Goal: Transaction & Acquisition: Purchase product/service

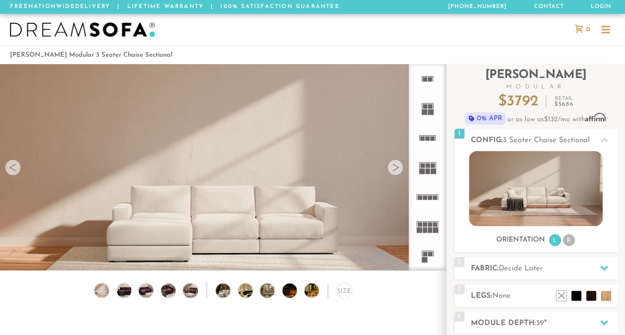
scroll to position [10639, 617]
click at [395, 173] on div at bounding box center [396, 168] width 16 height 16
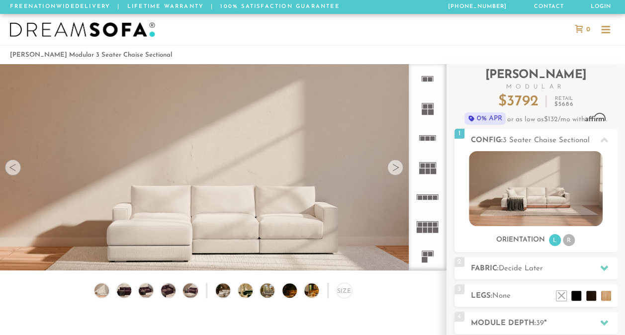
click at [14, 170] on div at bounding box center [13, 168] width 16 height 16
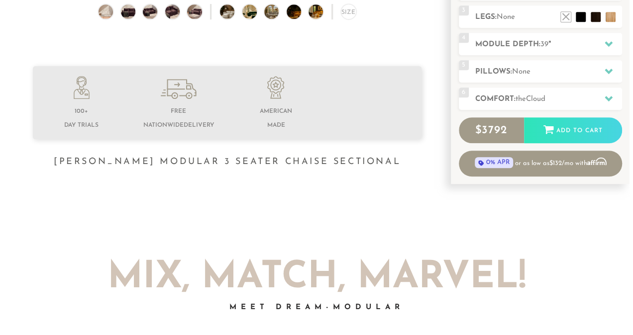
scroll to position [0, 0]
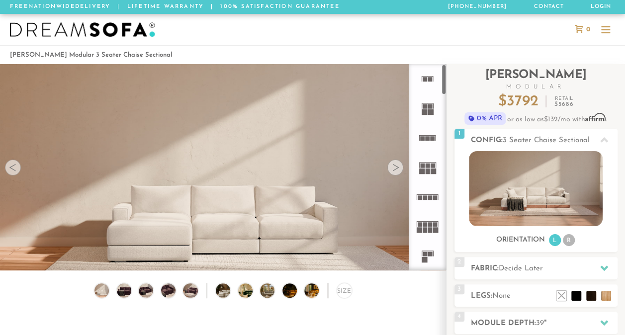
click at [359, 212] on img at bounding box center [223, 138] width 446 height 149
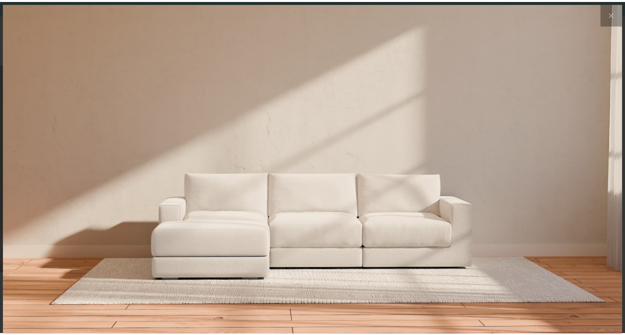
scroll to position [10653, 625]
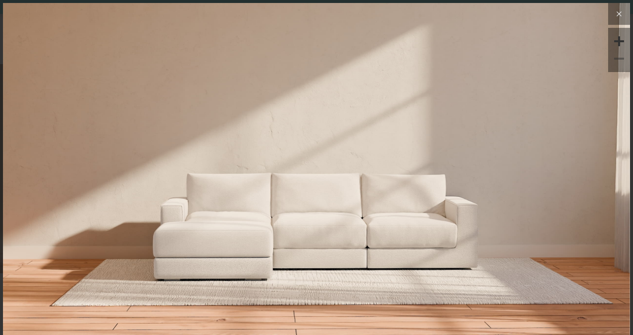
click at [613, 9] on icon at bounding box center [619, 14] width 12 height 12
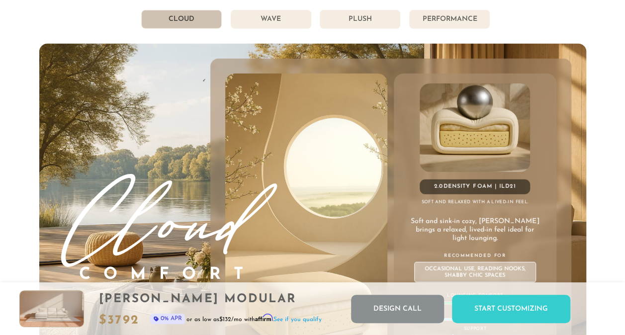
scroll to position [5120, 0]
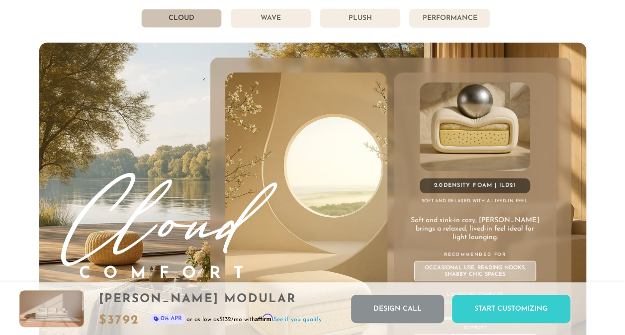
click at [348, 20] on li "Plush" at bounding box center [360, 18] width 81 height 19
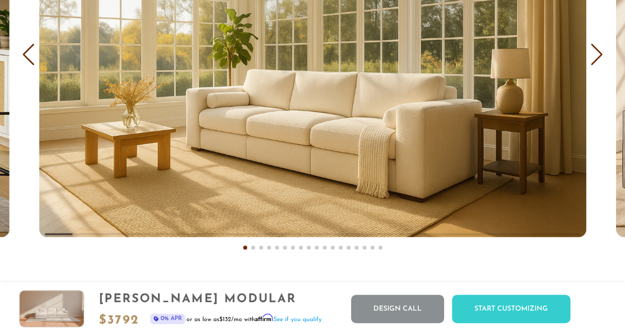
scroll to position [5767, 0]
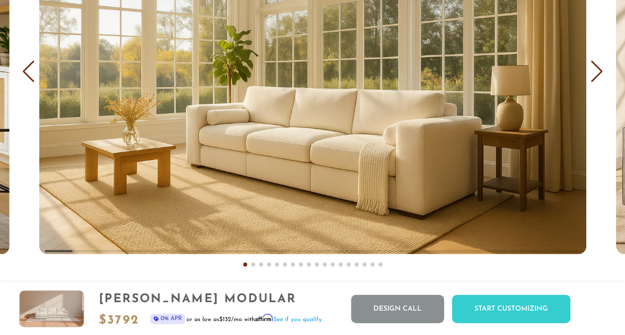
click at [594, 80] on div "Next slide" at bounding box center [597, 72] width 13 height 22
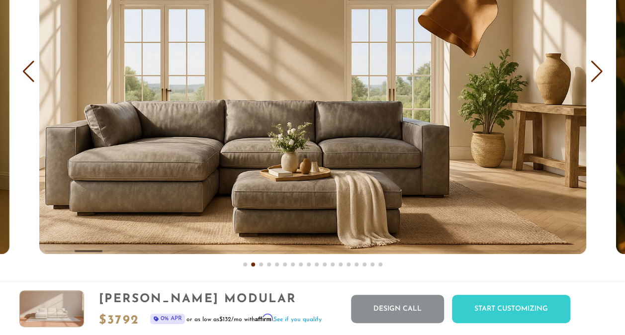
click at [594, 80] on div "Next slide" at bounding box center [597, 72] width 13 height 22
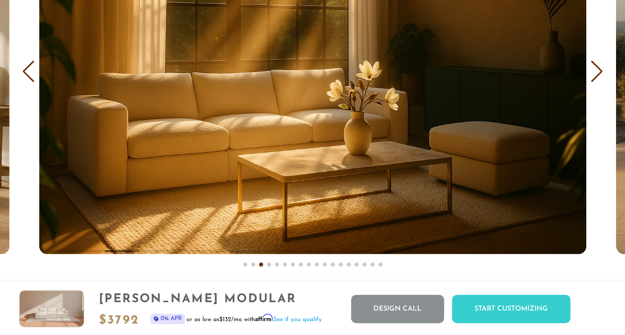
click at [594, 80] on div "Next slide" at bounding box center [597, 72] width 13 height 22
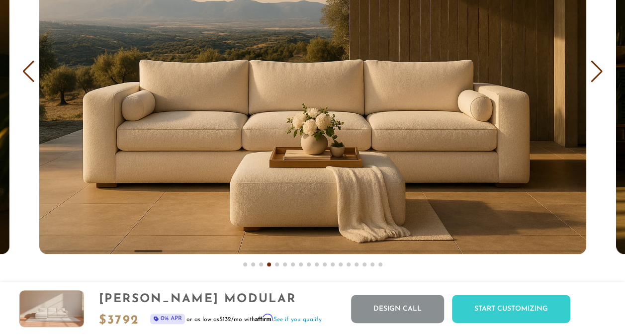
click at [594, 80] on div "Next slide" at bounding box center [597, 72] width 13 height 22
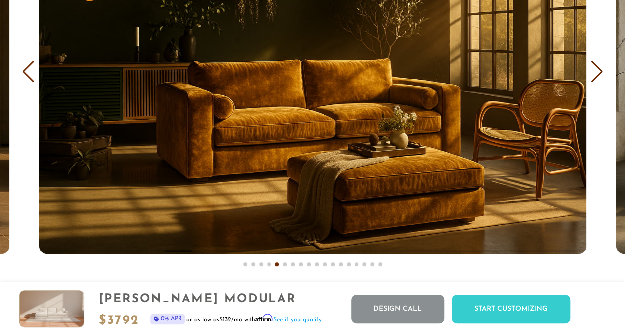
click at [594, 80] on div "Next slide" at bounding box center [597, 72] width 13 height 22
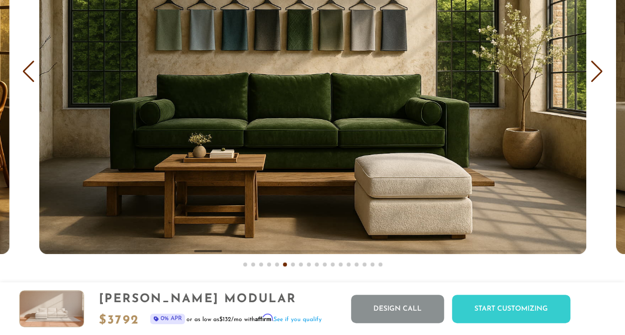
click at [594, 80] on div "Next slide" at bounding box center [597, 72] width 13 height 22
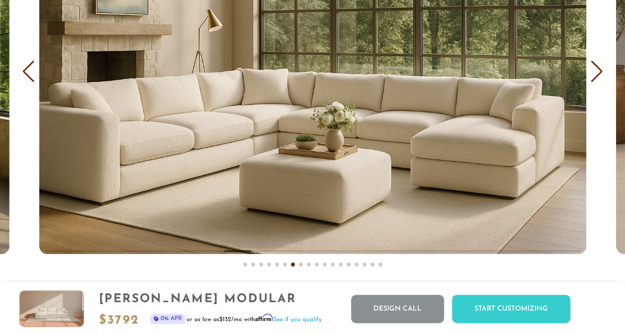
click at [594, 80] on div "Next slide" at bounding box center [597, 72] width 13 height 22
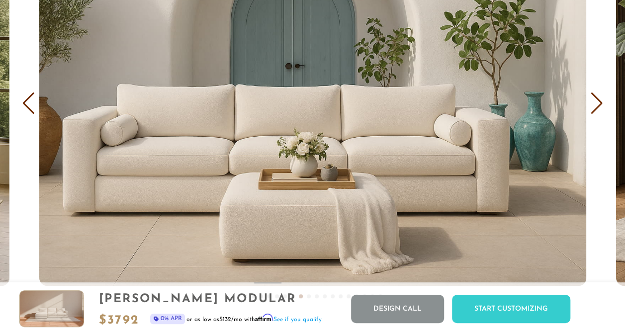
scroll to position [5733, 0]
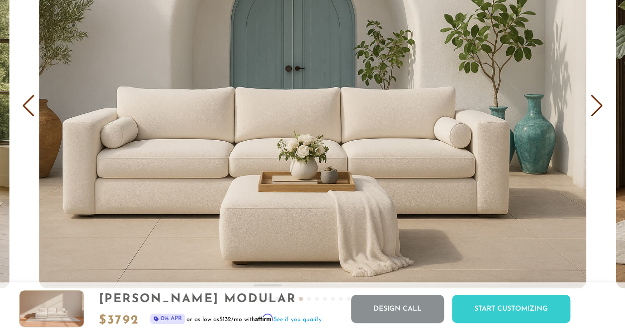
click at [599, 109] on div "Next slide" at bounding box center [597, 106] width 13 height 22
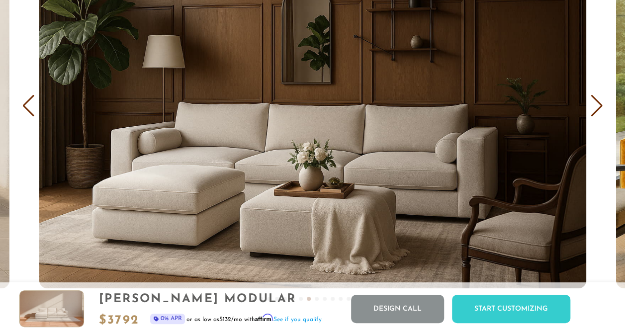
click at [599, 109] on div "Next slide" at bounding box center [597, 106] width 13 height 22
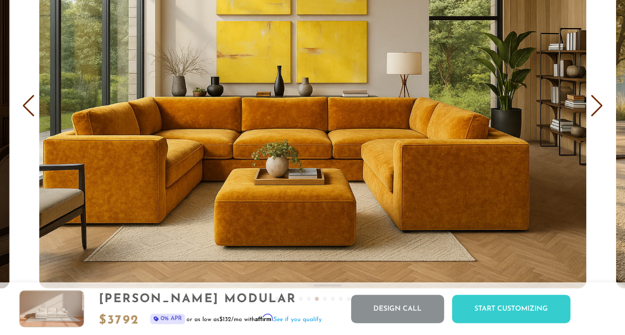
click at [599, 109] on div "Next slide" at bounding box center [597, 106] width 13 height 22
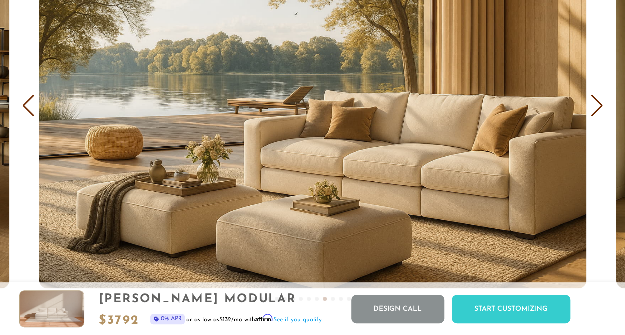
click at [599, 109] on div "Next slide" at bounding box center [597, 106] width 13 height 22
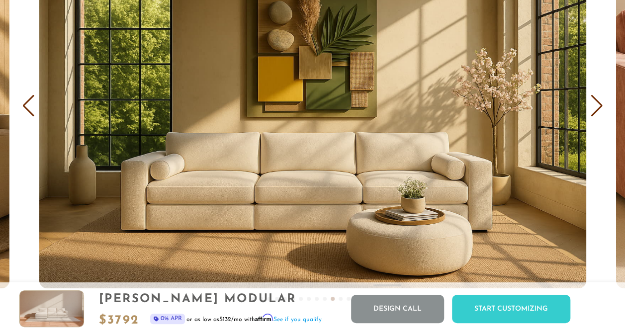
click at [599, 109] on div "Next slide" at bounding box center [597, 106] width 13 height 22
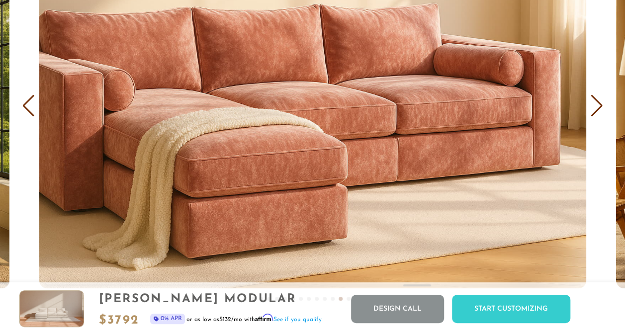
click at [599, 109] on div "Next slide" at bounding box center [597, 106] width 13 height 22
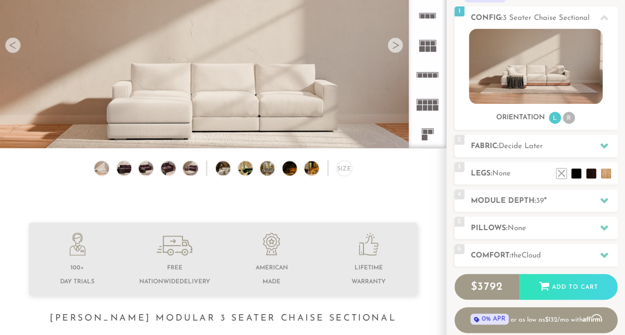
scroll to position [122, 0]
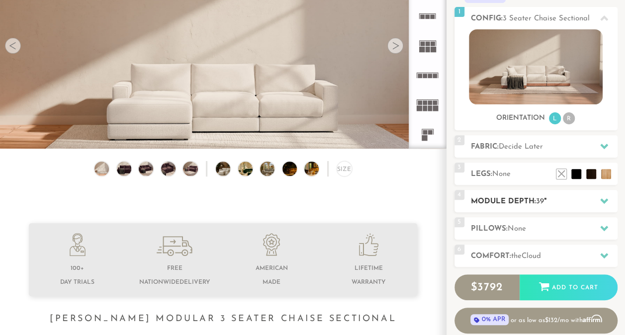
click at [605, 201] on icon at bounding box center [605, 201] width 8 height 5
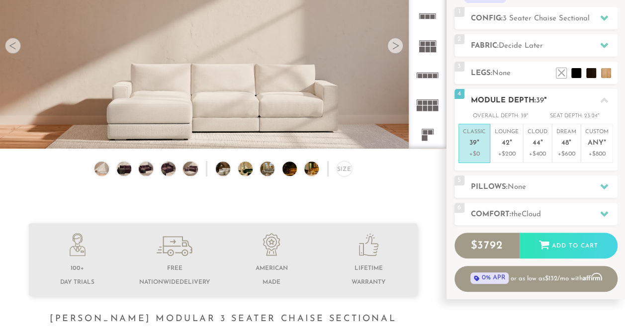
click at [604, 99] on icon at bounding box center [605, 100] width 8 height 5
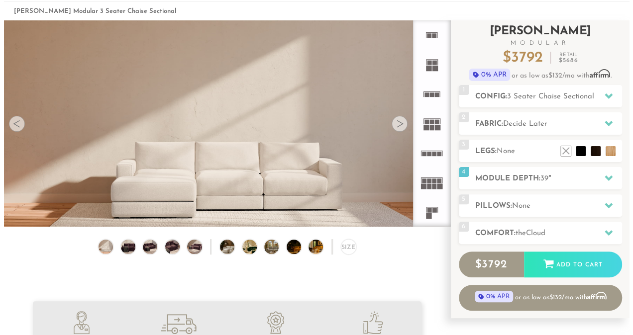
scroll to position [45, 0]
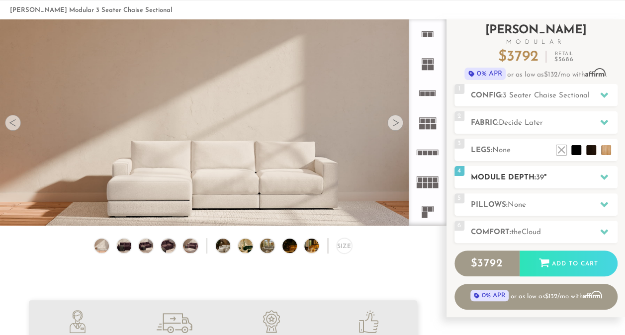
click at [608, 179] on div at bounding box center [604, 177] width 21 height 20
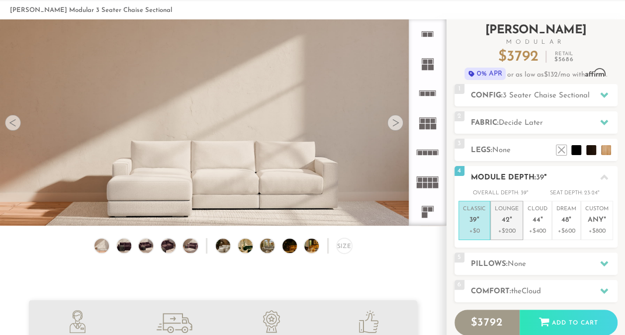
click at [510, 225] on p "Lounge 42 "" at bounding box center [507, 215] width 24 height 21
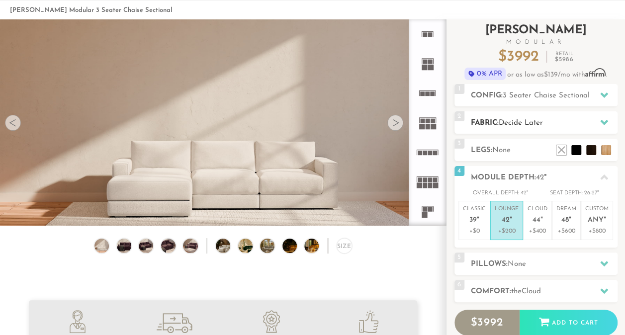
click at [608, 120] on div at bounding box center [604, 122] width 21 height 20
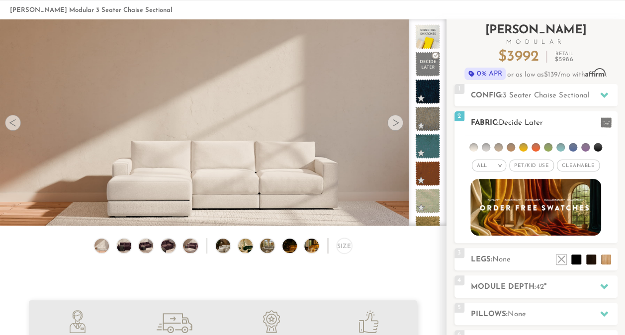
click at [608, 120] on span at bounding box center [606, 122] width 11 height 10
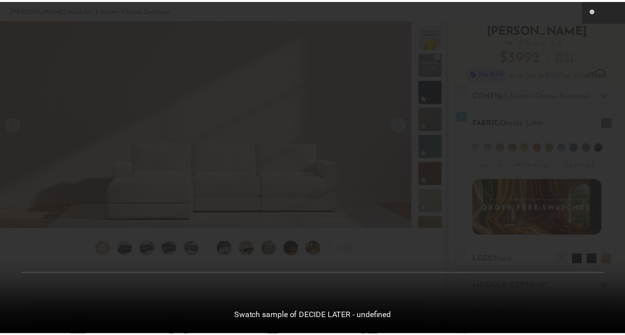
scroll to position [10721, 625]
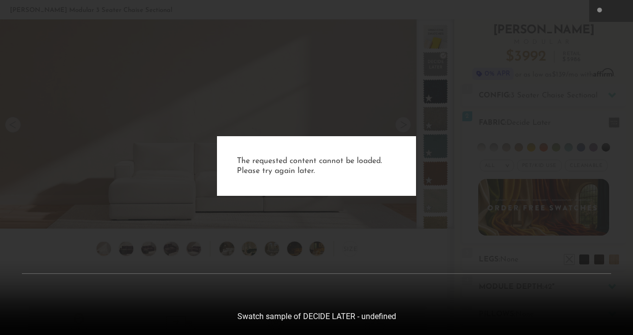
click at [543, 91] on div "The requested content cannot be loaded. Please try again later." at bounding box center [316, 167] width 633 height 335
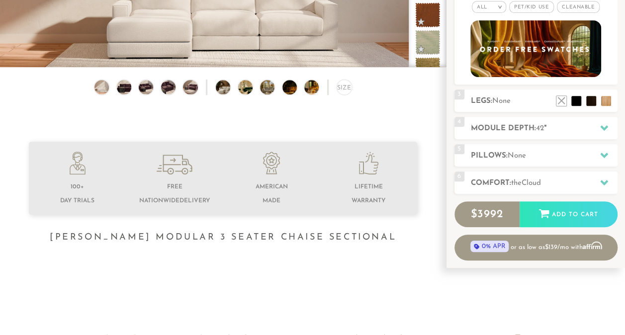
scroll to position [217, 0]
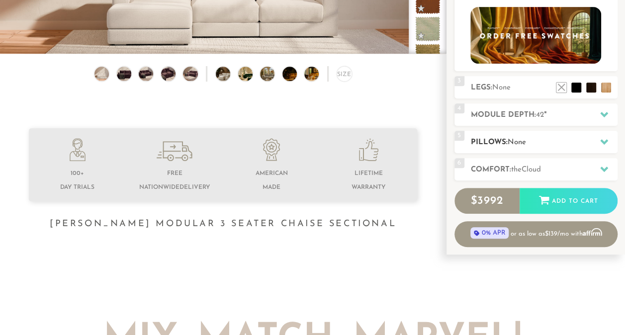
click at [598, 143] on div at bounding box center [604, 142] width 21 height 20
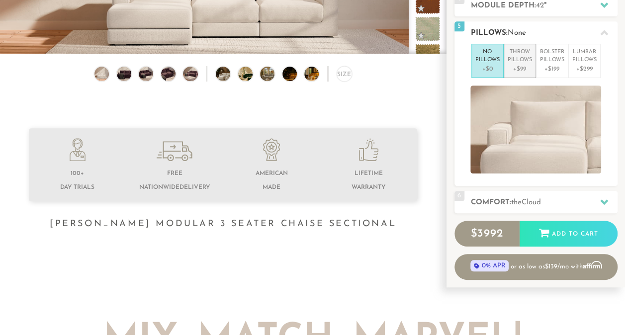
click at [517, 59] on p "Throw Pillows" at bounding box center [520, 56] width 24 height 16
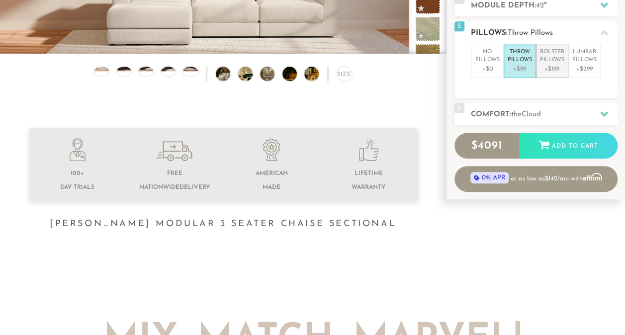
click at [541, 62] on p "Bolster Pillows" at bounding box center [552, 56] width 24 height 16
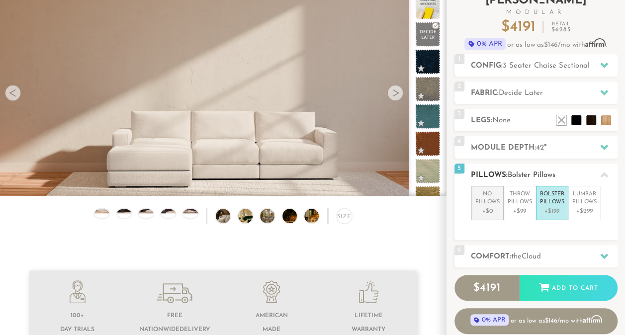
scroll to position [78, 0]
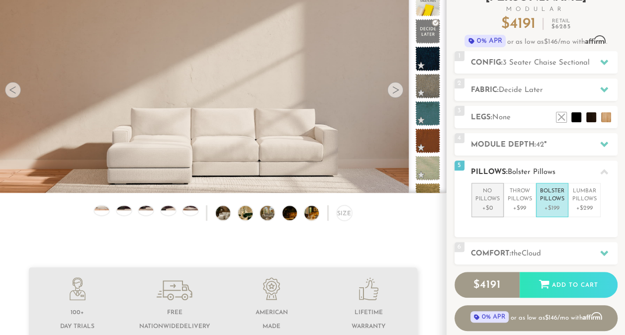
click at [489, 206] on p "+$0" at bounding box center [488, 208] width 24 height 9
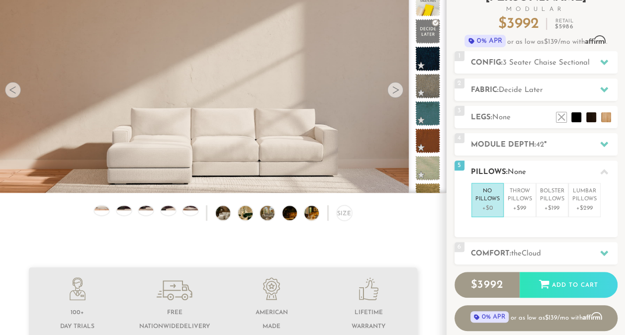
click at [603, 171] on icon at bounding box center [605, 171] width 8 height 5
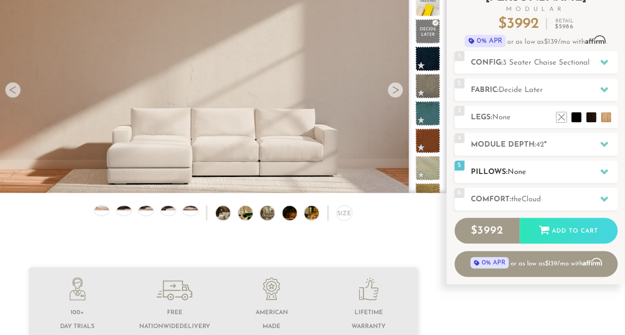
click at [603, 171] on icon at bounding box center [605, 171] width 8 height 5
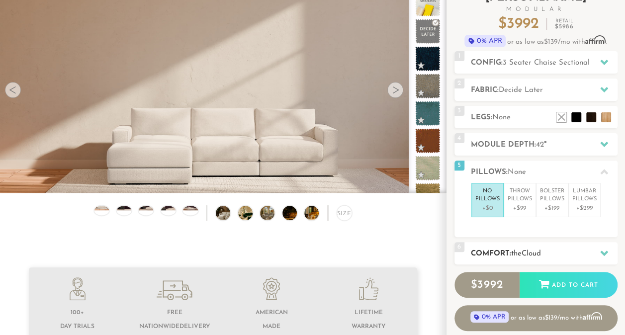
click at [607, 245] on div at bounding box center [604, 253] width 21 height 20
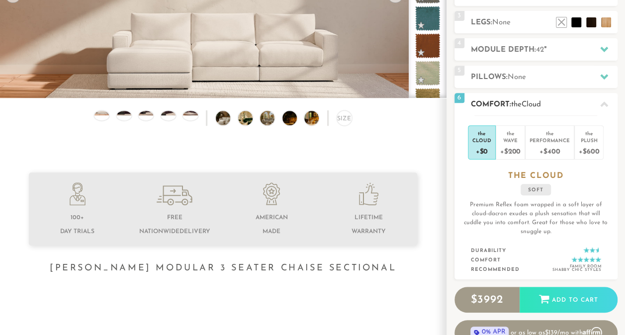
scroll to position [187, 0]
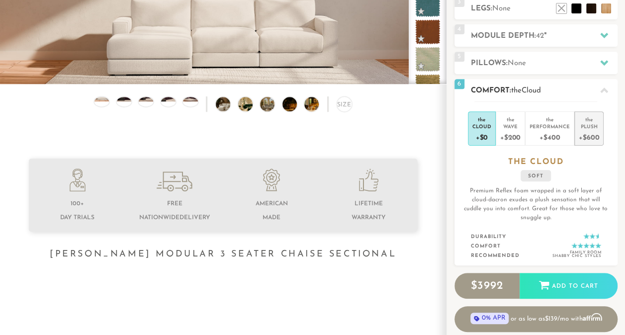
click at [588, 132] on div "+$600" at bounding box center [589, 137] width 20 height 14
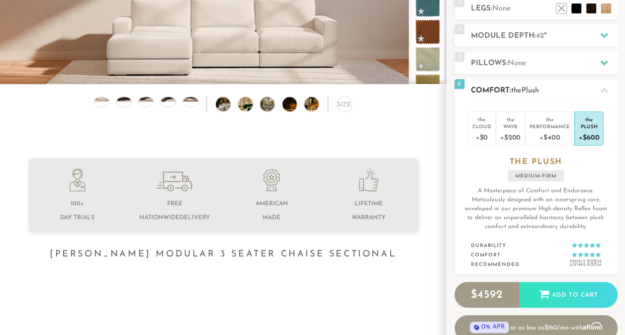
click at [603, 187] on p "A Masterpiece of Comfort and Endurance. Meticulously designed with an innerspri…" at bounding box center [536, 209] width 147 height 45
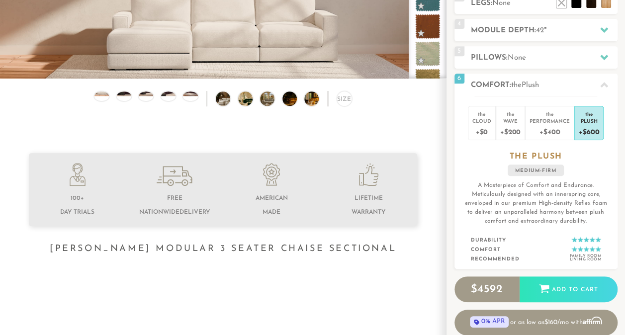
scroll to position [0, 0]
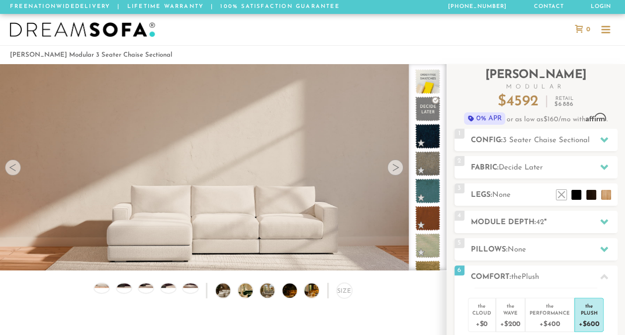
click at [78, 33] on img at bounding box center [82, 29] width 145 height 15
